Goal: Transaction & Acquisition: Purchase product/service

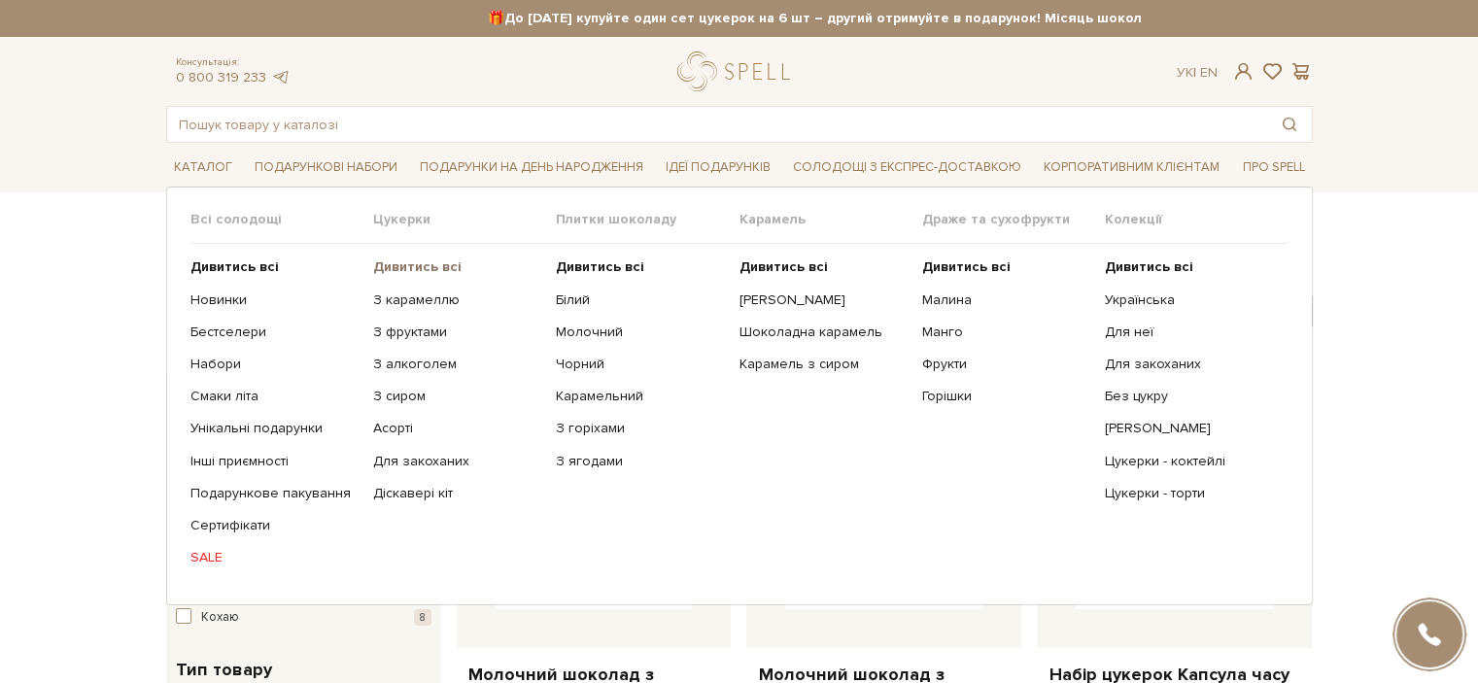
click at [412, 264] on b "Дивитись всі" at bounding box center [417, 266] width 88 height 17
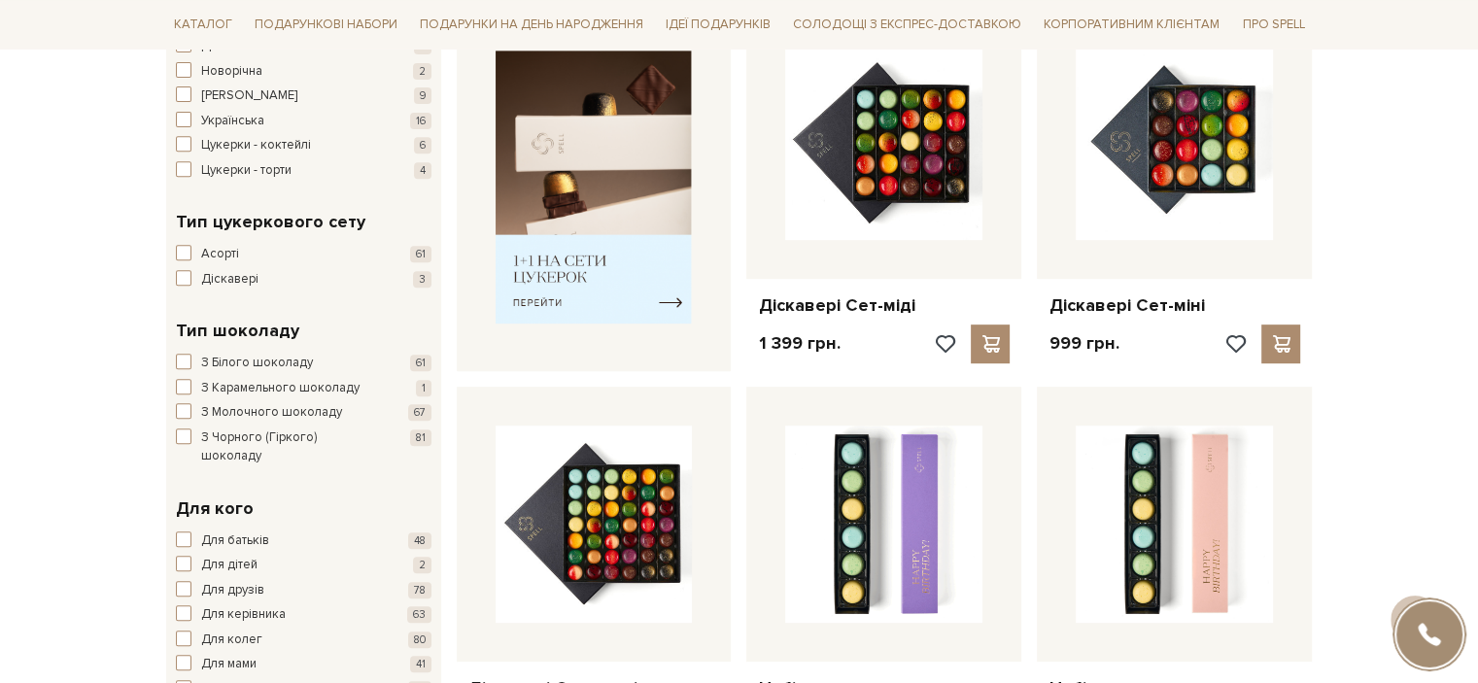
scroll to position [789, 0]
click at [681, 283] on img at bounding box center [594, 187] width 197 height 273
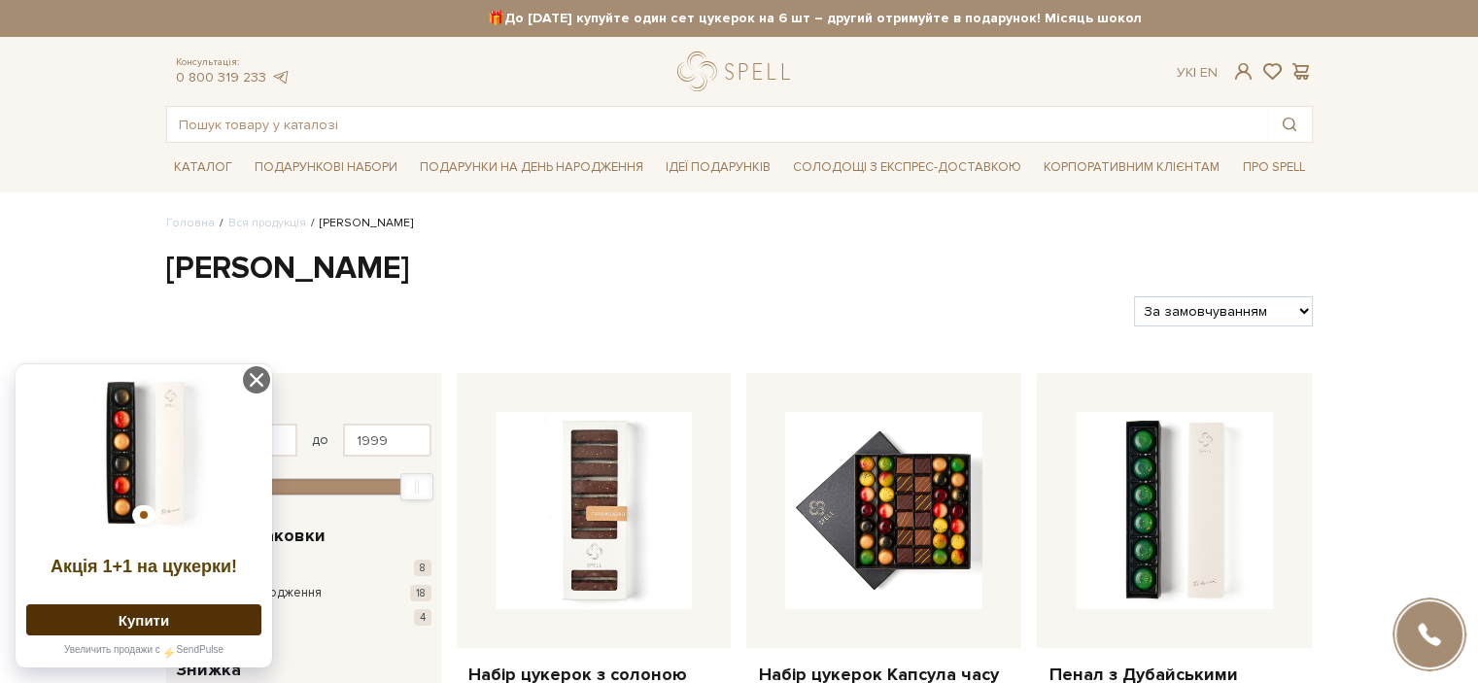
click at [78, 465] on img at bounding box center [143, 452] width 235 height 155
click at [115, 614] on button "Купити" at bounding box center [143, 619] width 235 height 31
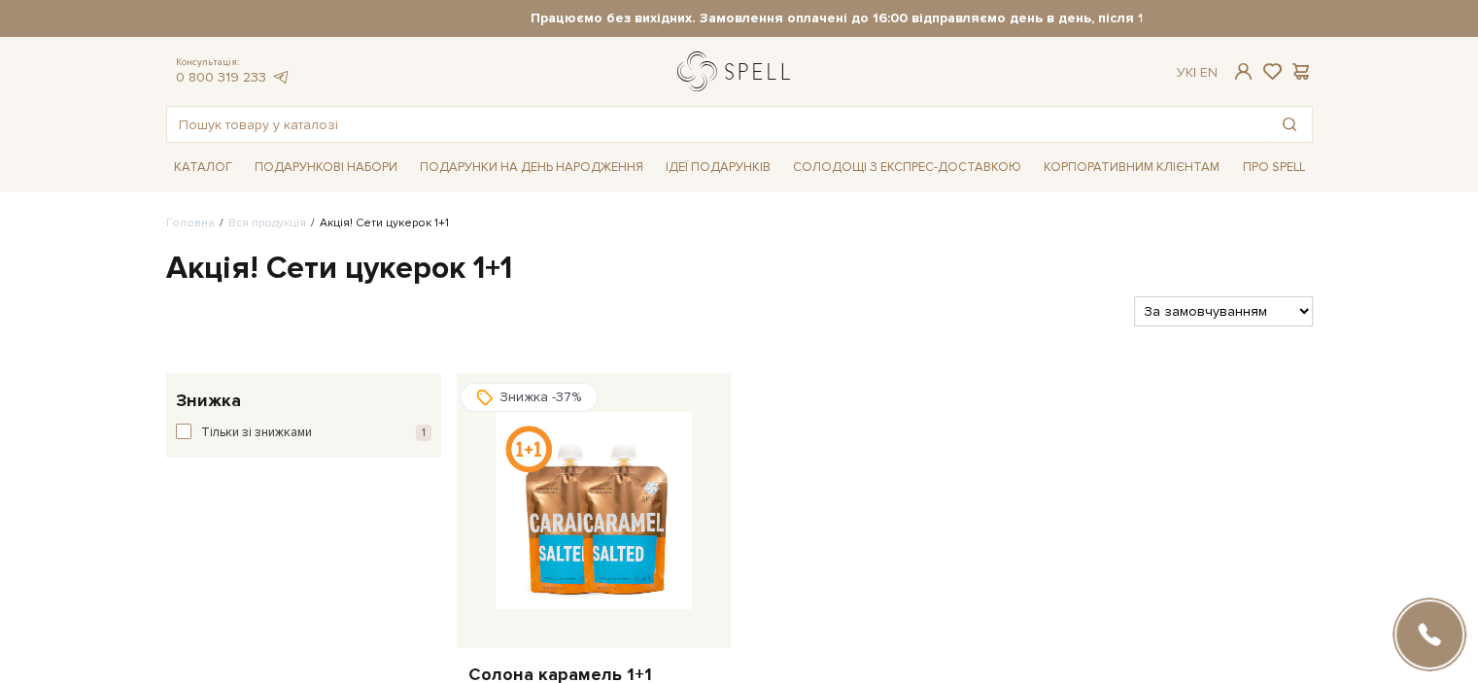
click at [688, 78] on link "logo" at bounding box center [737, 72] width 121 height 40
